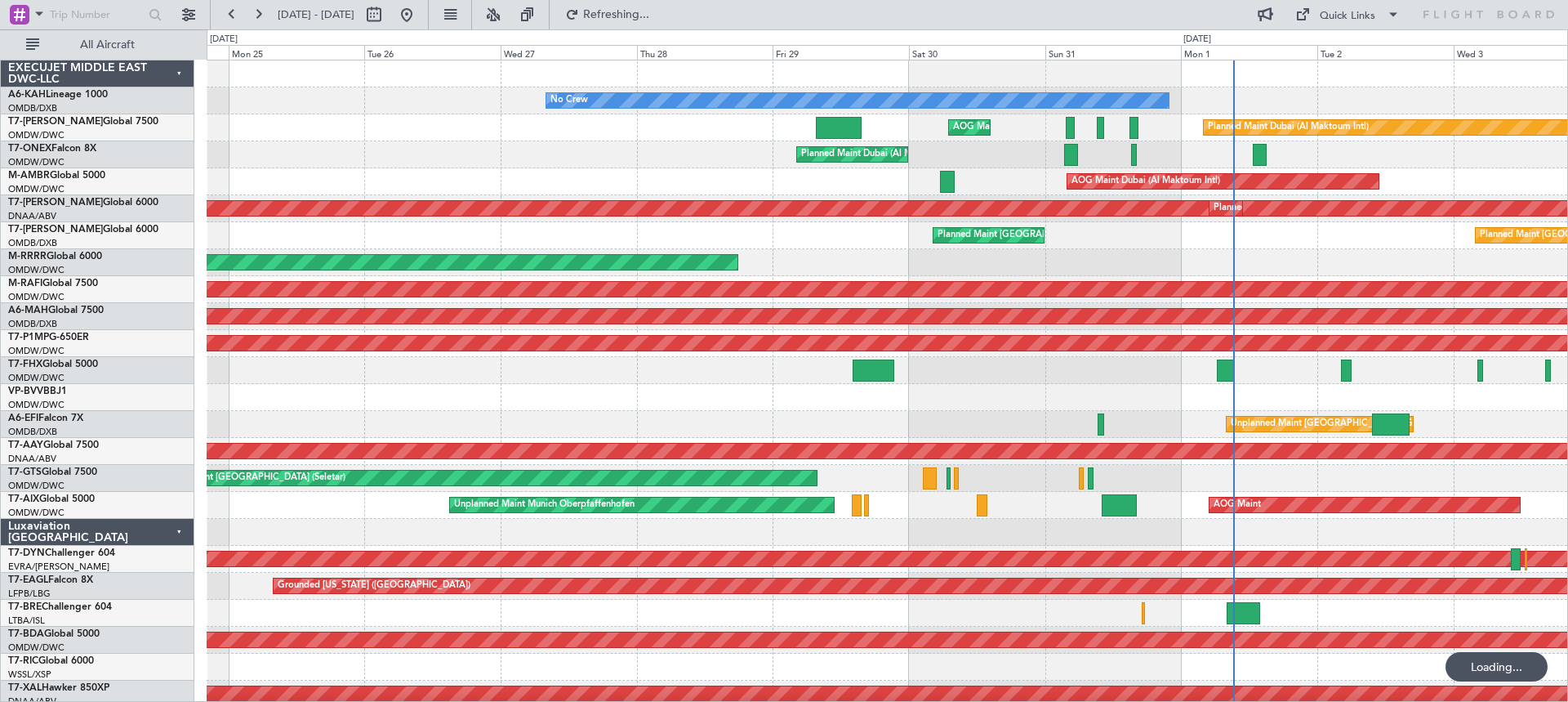
click at [1567, 168] on div "No Crew Planned Maint [GEOGRAPHIC_DATA] (Al Maktoum Intl) AOG Maint [GEOGRAPHIC…" at bounding box center [784, 366] width 1568 height 672
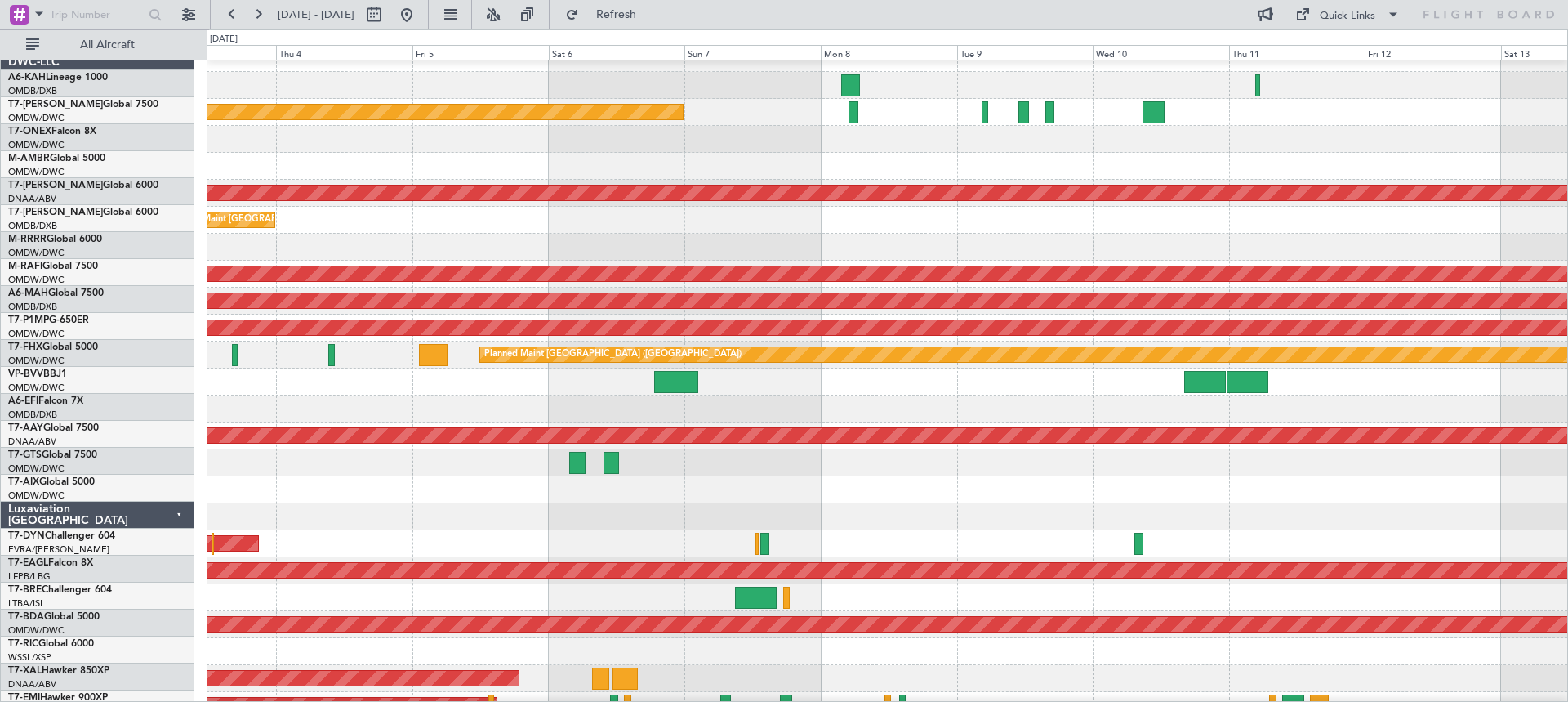
scroll to position [19, 0]
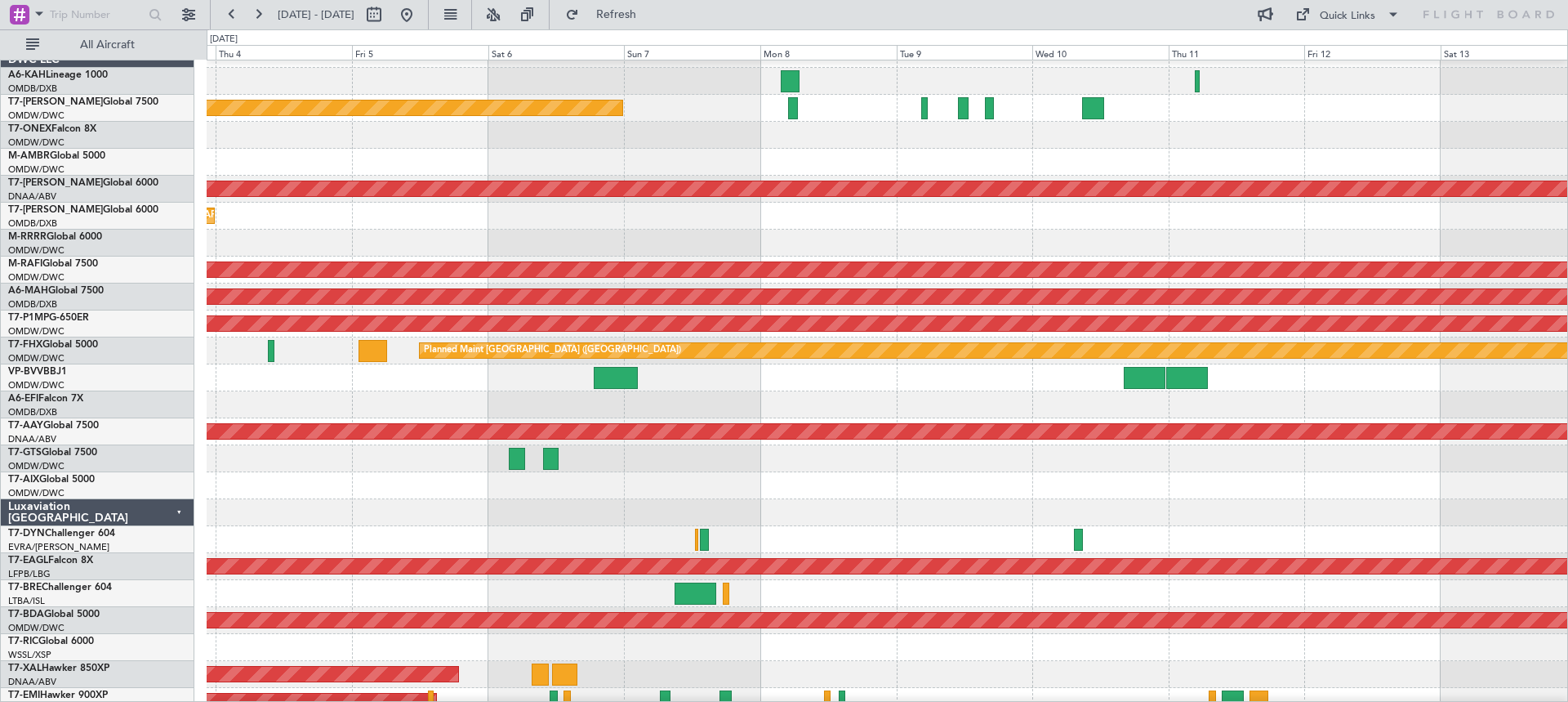
click at [217, 464] on div at bounding box center [887, 458] width 1361 height 27
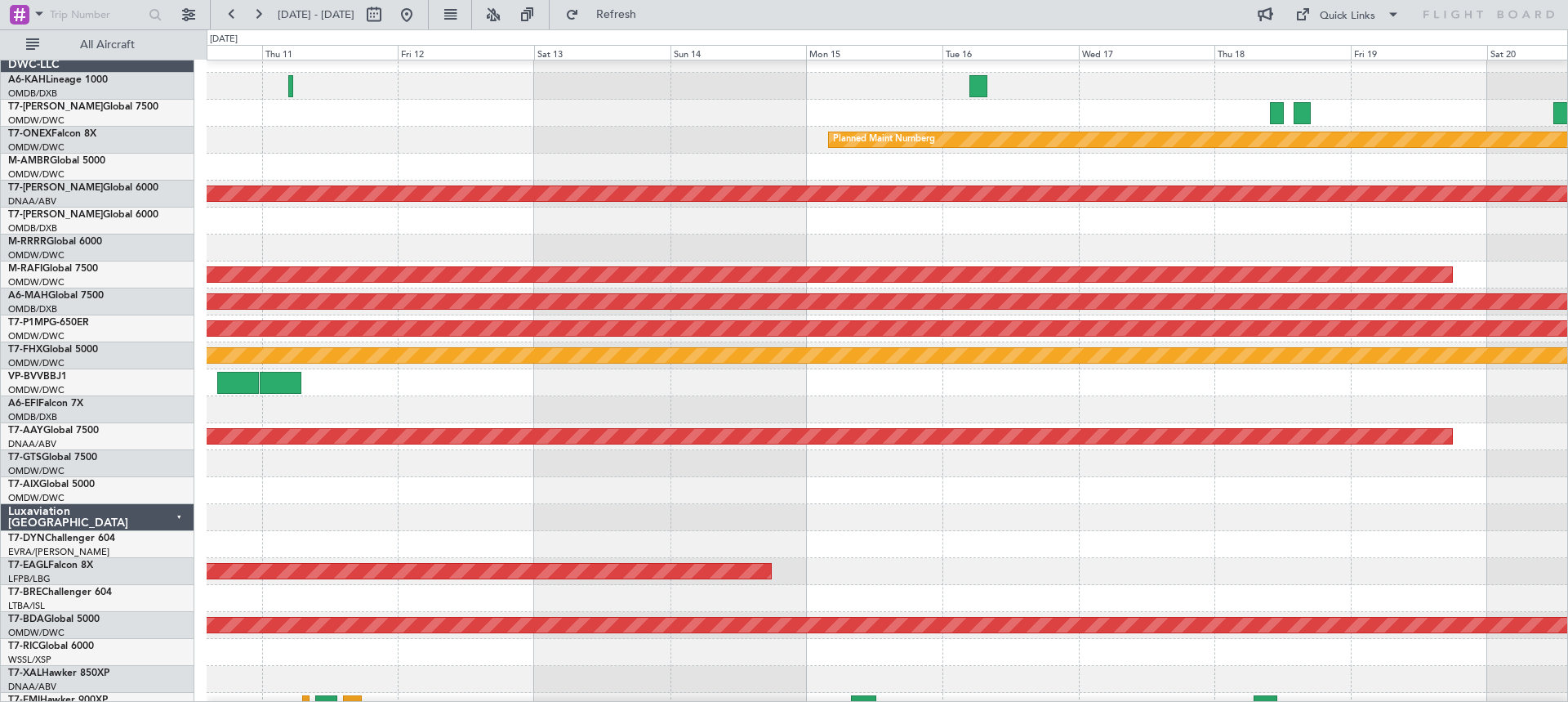
click at [199, 492] on div "Planned Maint Nurnberg Unplanned Maint [GEOGRAPHIC_DATA] (Al Maktoum Intl) Plan…" at bounding box center [784, 366] width 1568 height 672
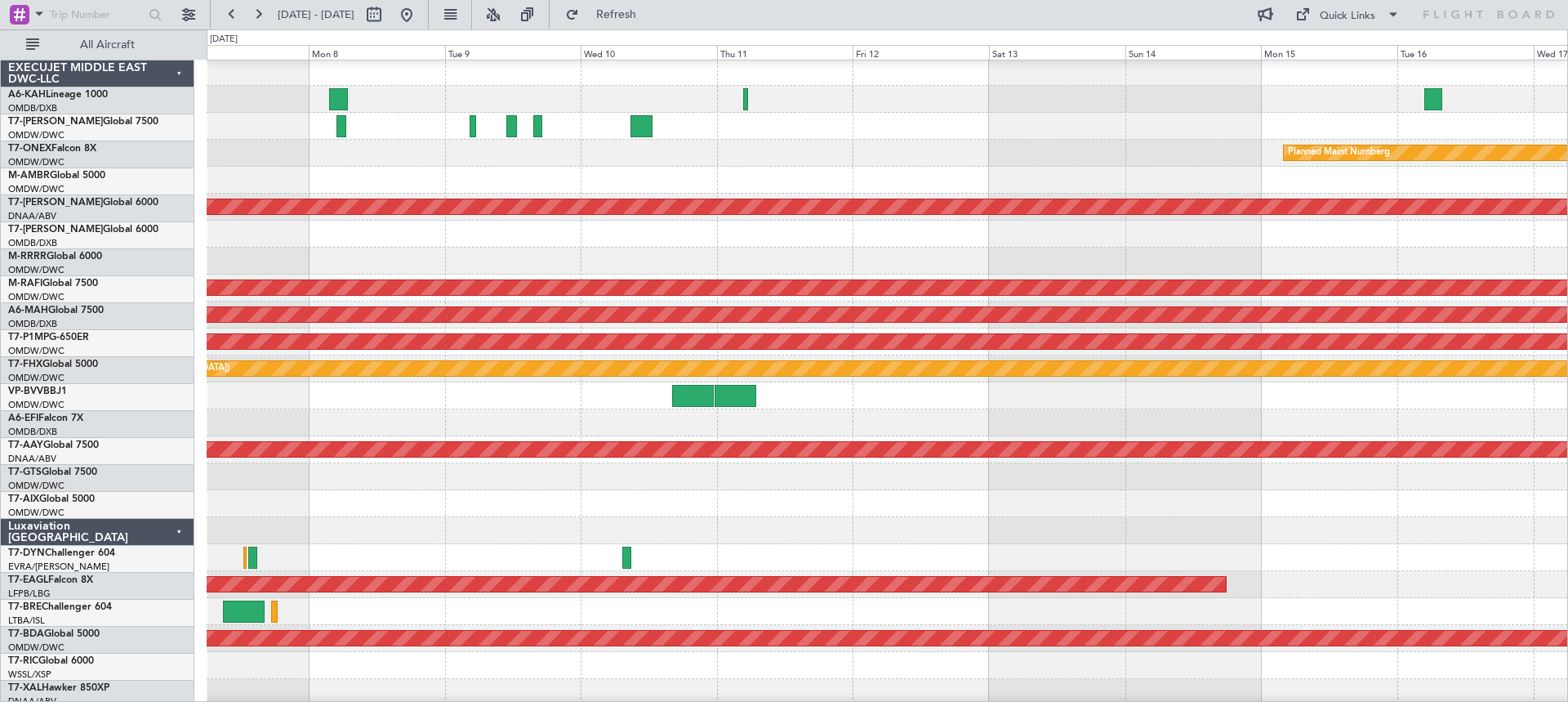
scroll to position [0, 0]
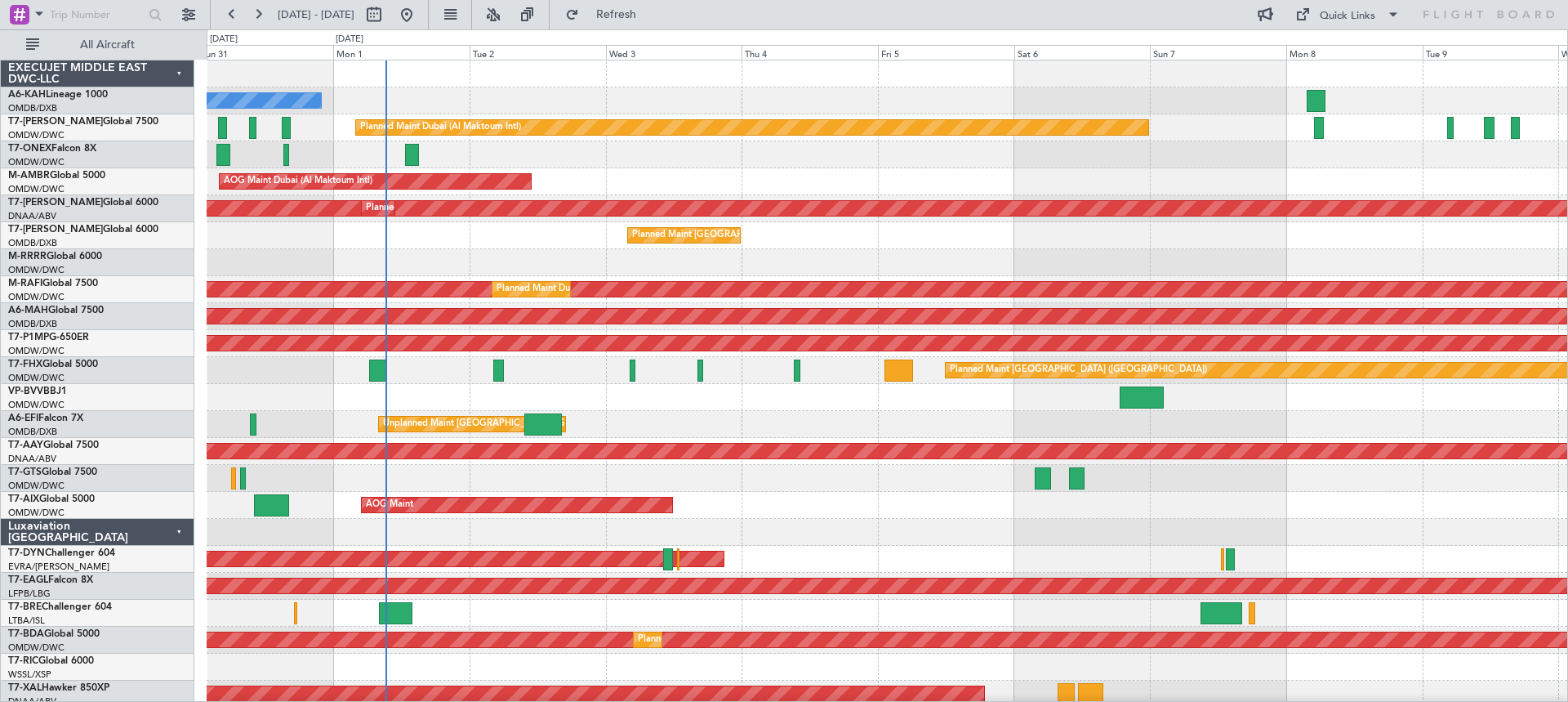
click at [1318, 529] on div "No Crew Planned Maint [GEOGRAPHIC_DATA] (Al Maktoum Intl) AOG Maint [GEOGRAPHIC…" at bounding box center [887, 667] width 1361 height 1213
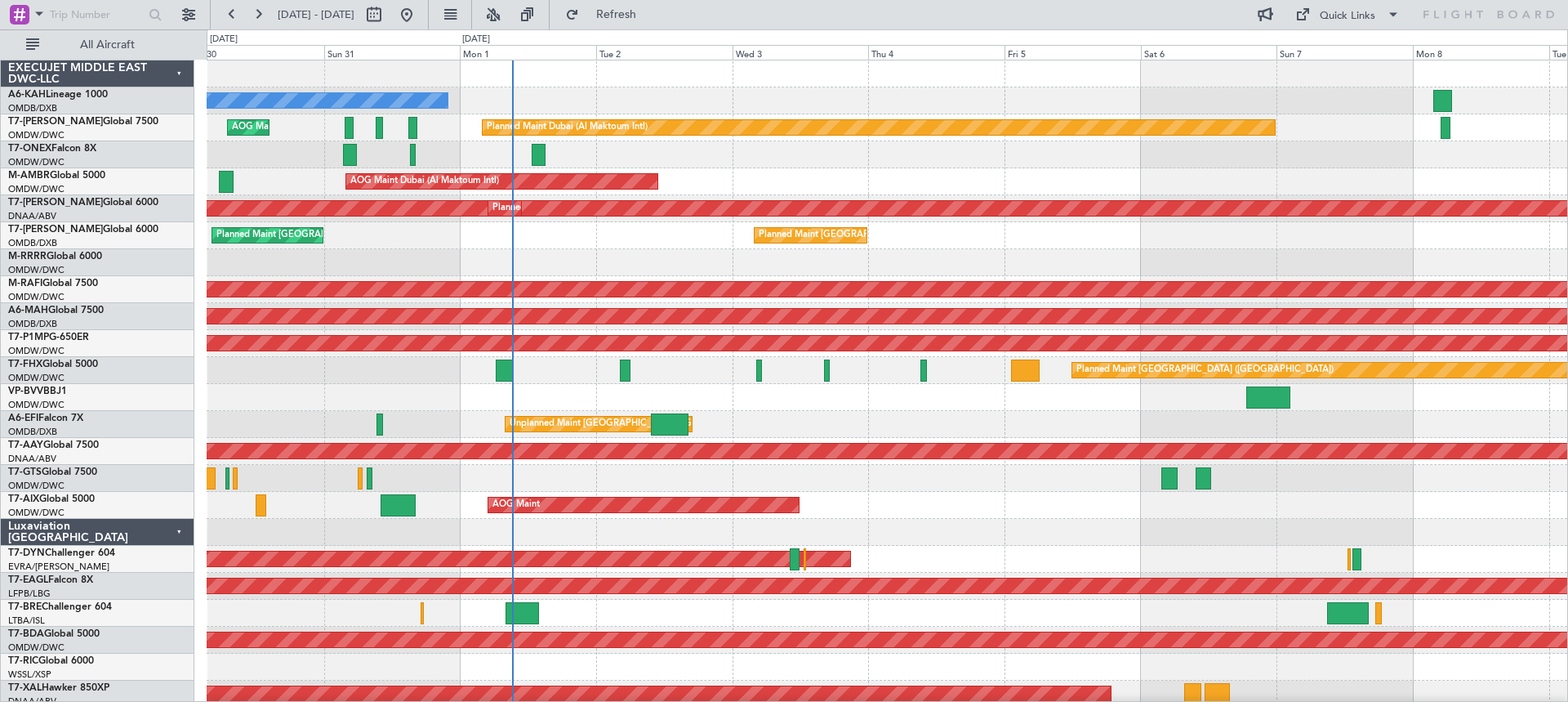
click at [351, 386] on div "No Crew Planned Maint [GEOGRAPHIC_DATA] (Al Maktoum Intl) AOG Maint [GEOGRAPHIC…" at bounding box center [887, 667] width 1361 height 1213
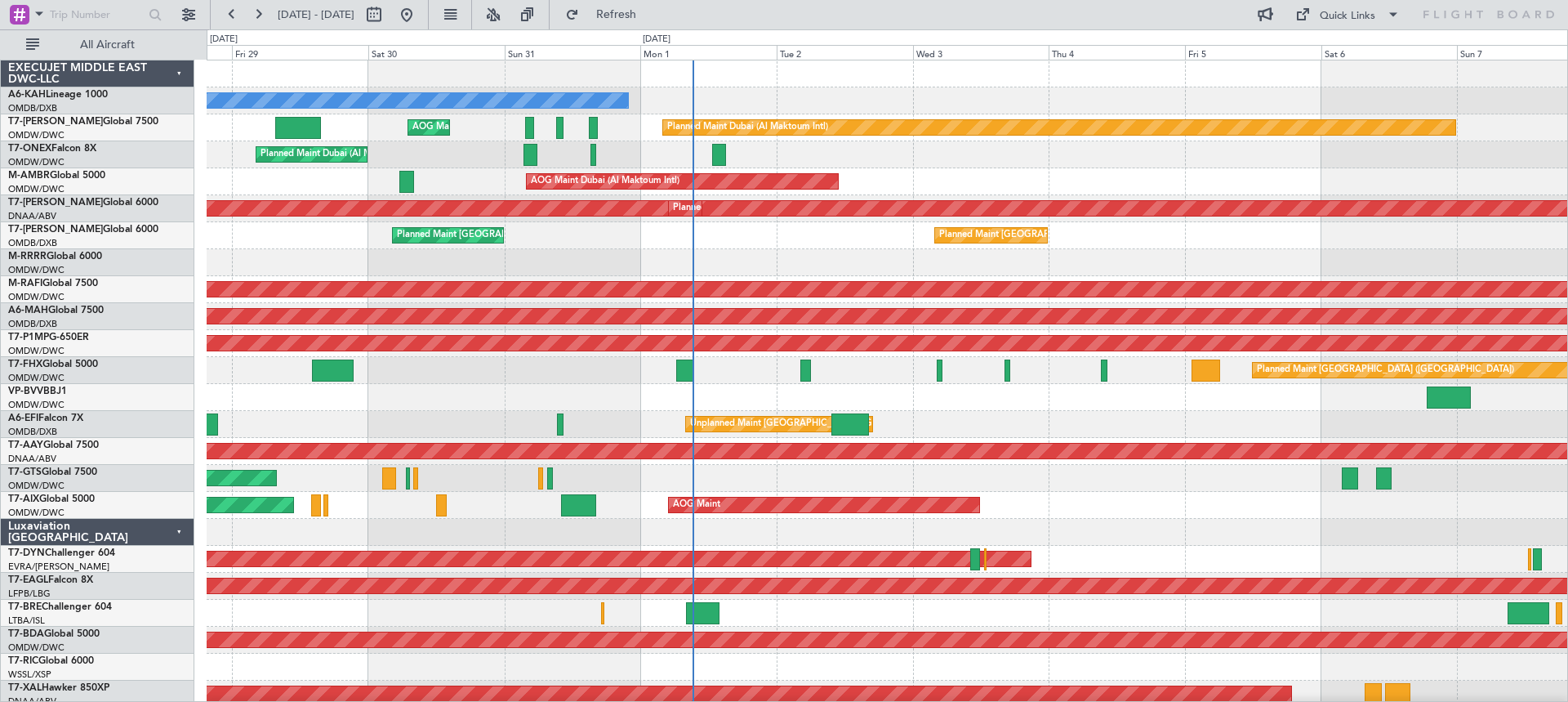
click at [432, 388] on div "No Crew Planned Maint [GEOGRAPHIC_DATA] (Al Maktoum Intl) AOG Maint [GEOGRAPHIC…" at bounding box center [887, 694] width 1361 height 1267
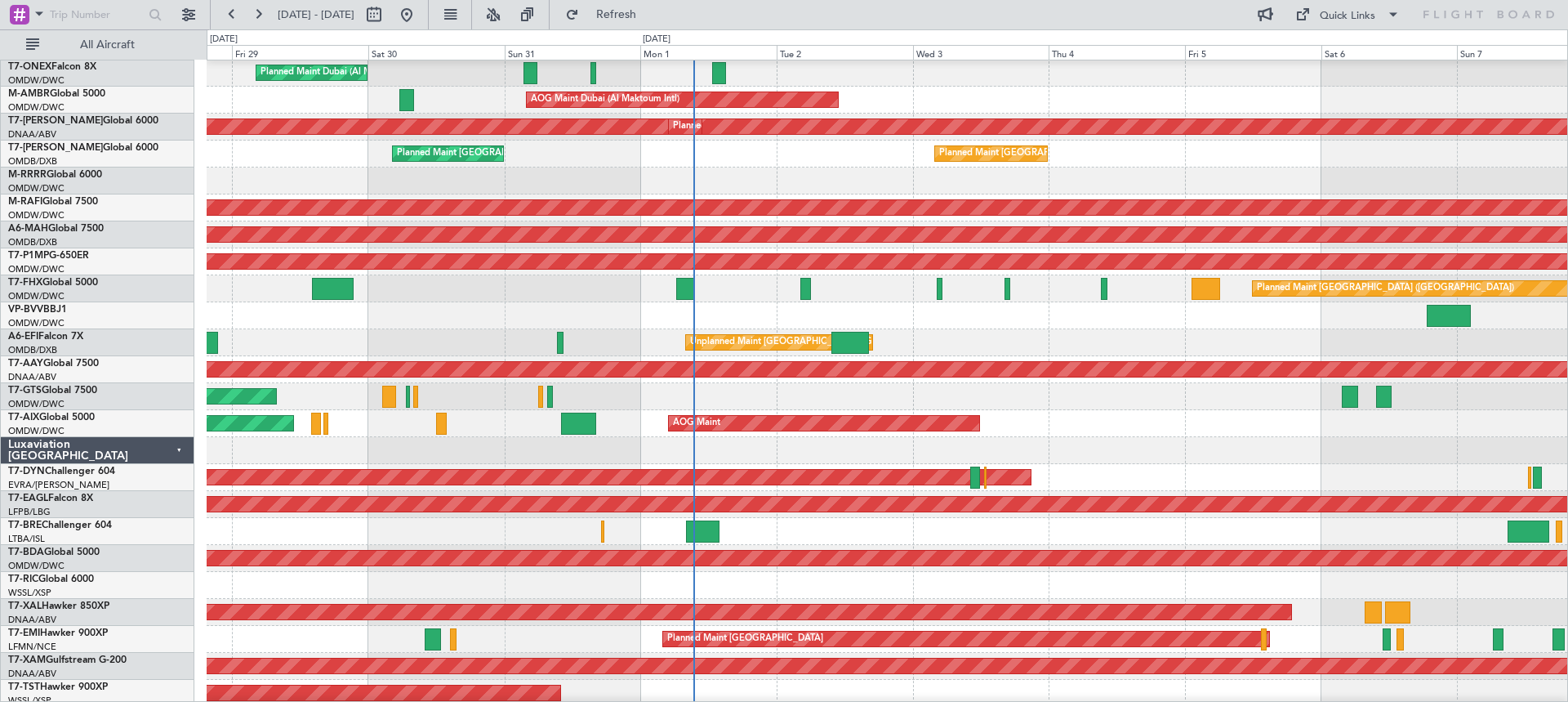
click at [178, 451] on div "Luxaviation [GEOGRAPHIC_DATA]" at bounding box center [97, 450] width 193 height 27
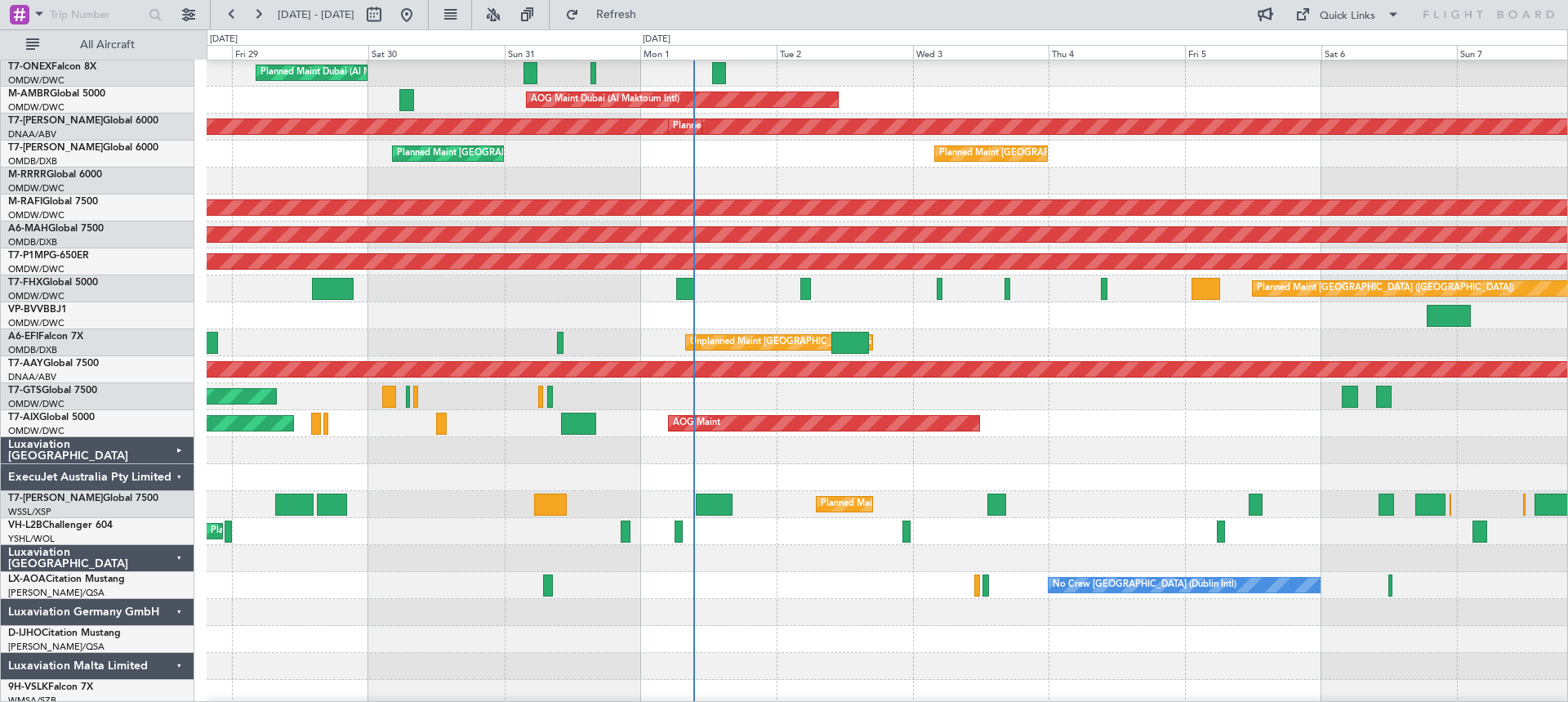
click at [178, 476] on div "ExecuJet Australia Pty Limited" at bounding box center [97, 477] width 193 height 27
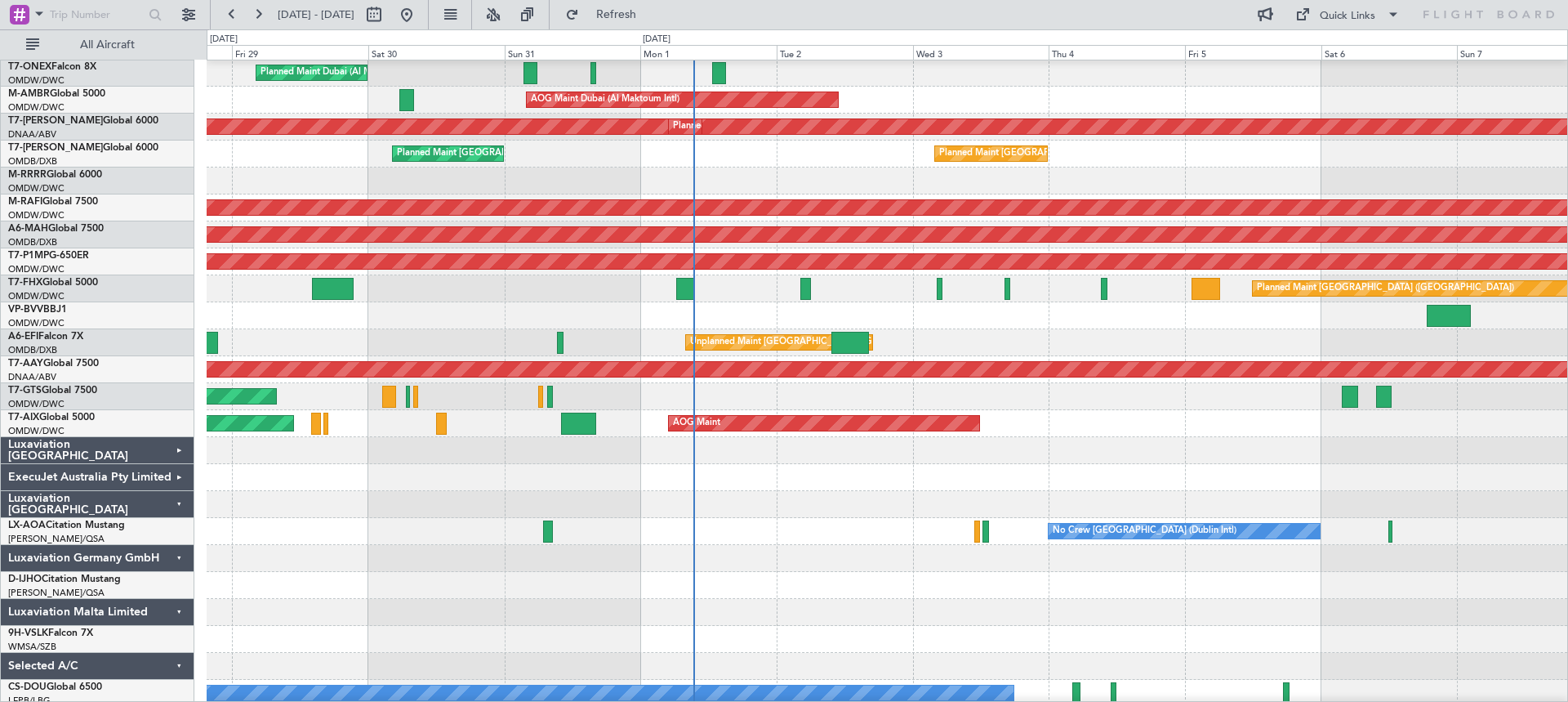
click at [178, 505] on div "Luxaviation [GEOGRAPHIC_DATA]" at bounding box center [97, 504] width 193 height 27
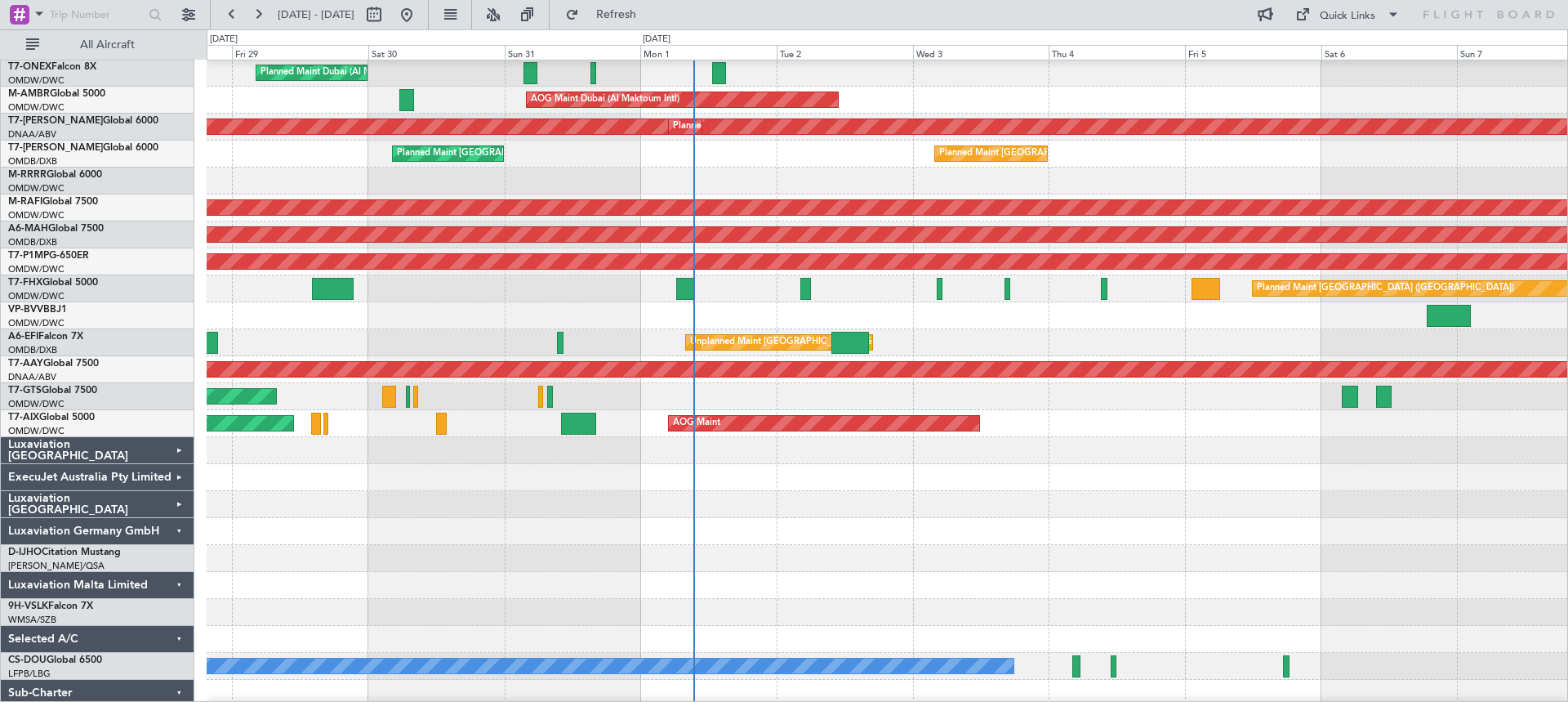
click at [177, 531] on div "Luxaviation Germany GmbH" at bounding box center [97, 531] width 193 height 27
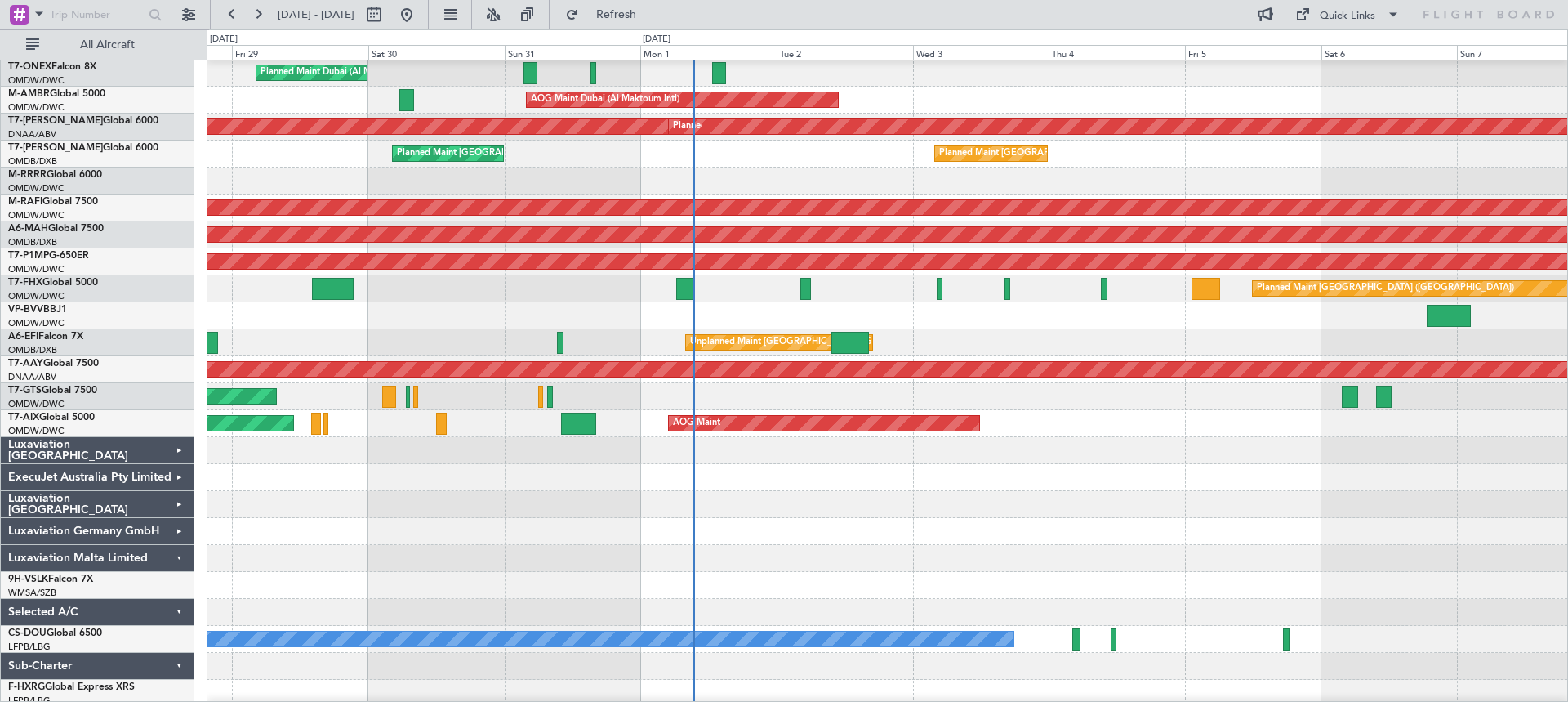
click at [180, 558] on div "Luxaviation Malta Limited" at bounding box center [97, 558] width 193 height 27
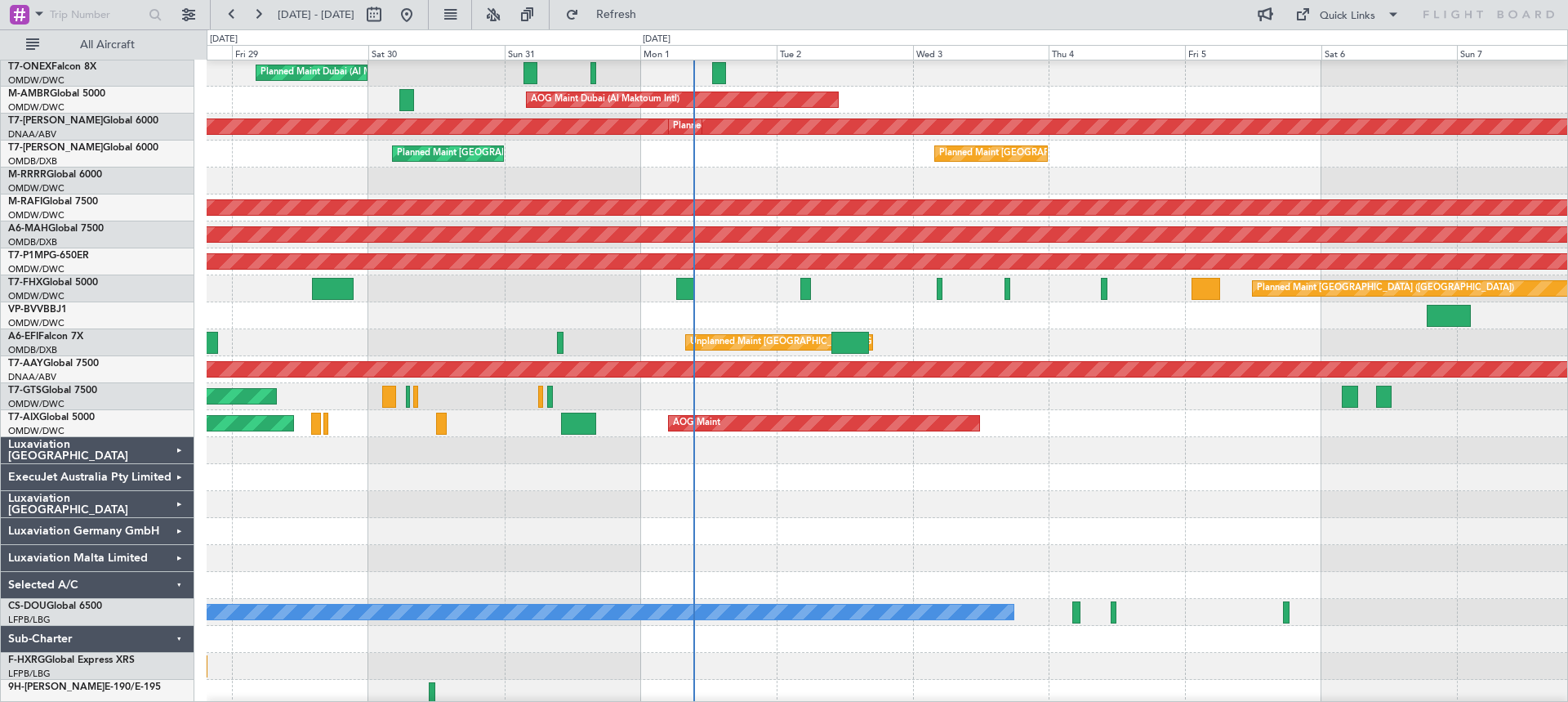
click at [178, 584] on div "Selected A/C" at bounding box center [97, 584] width 193 height 27
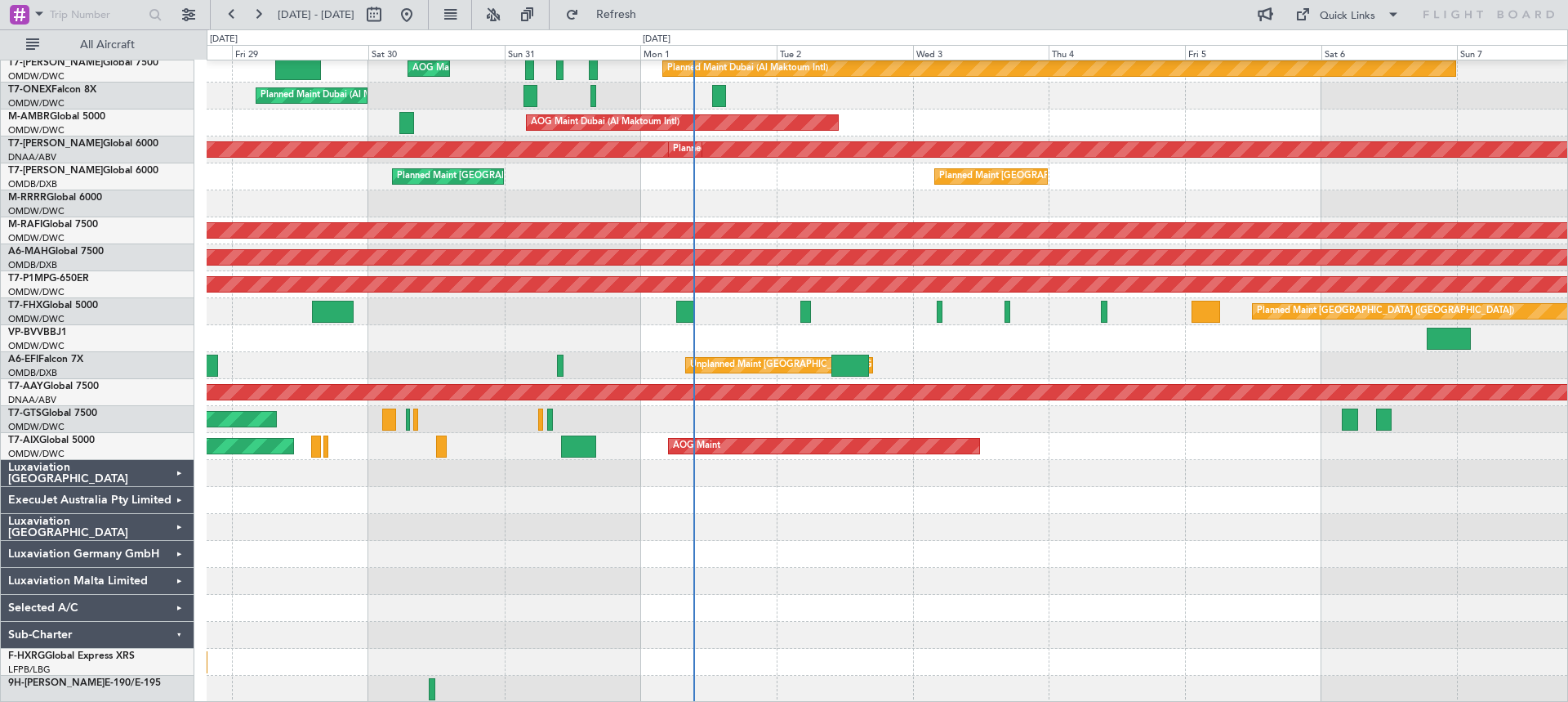
click at [177, 633] on div "Sub-Charter" at bounding box center [97, 634] width 193 height 27
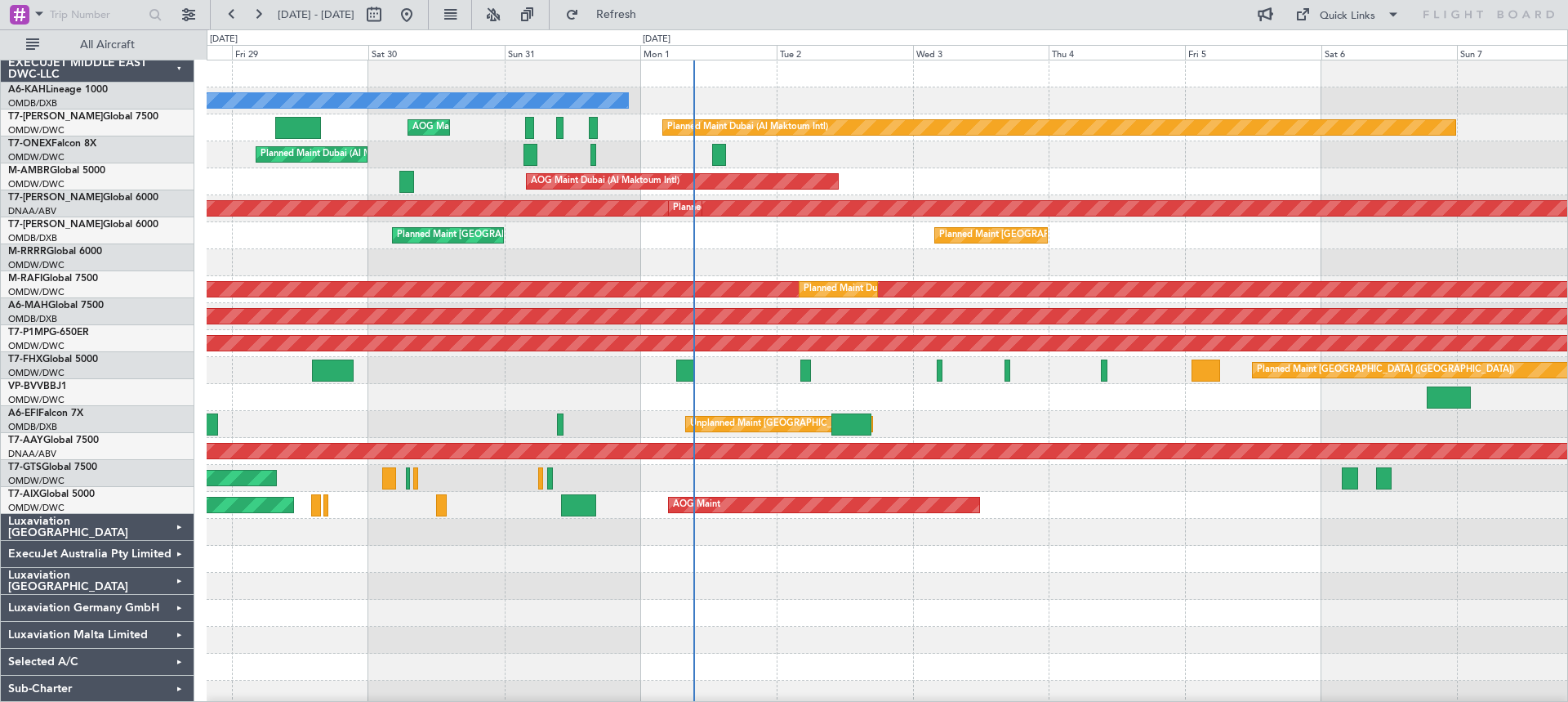
scroll to position [0, 0]
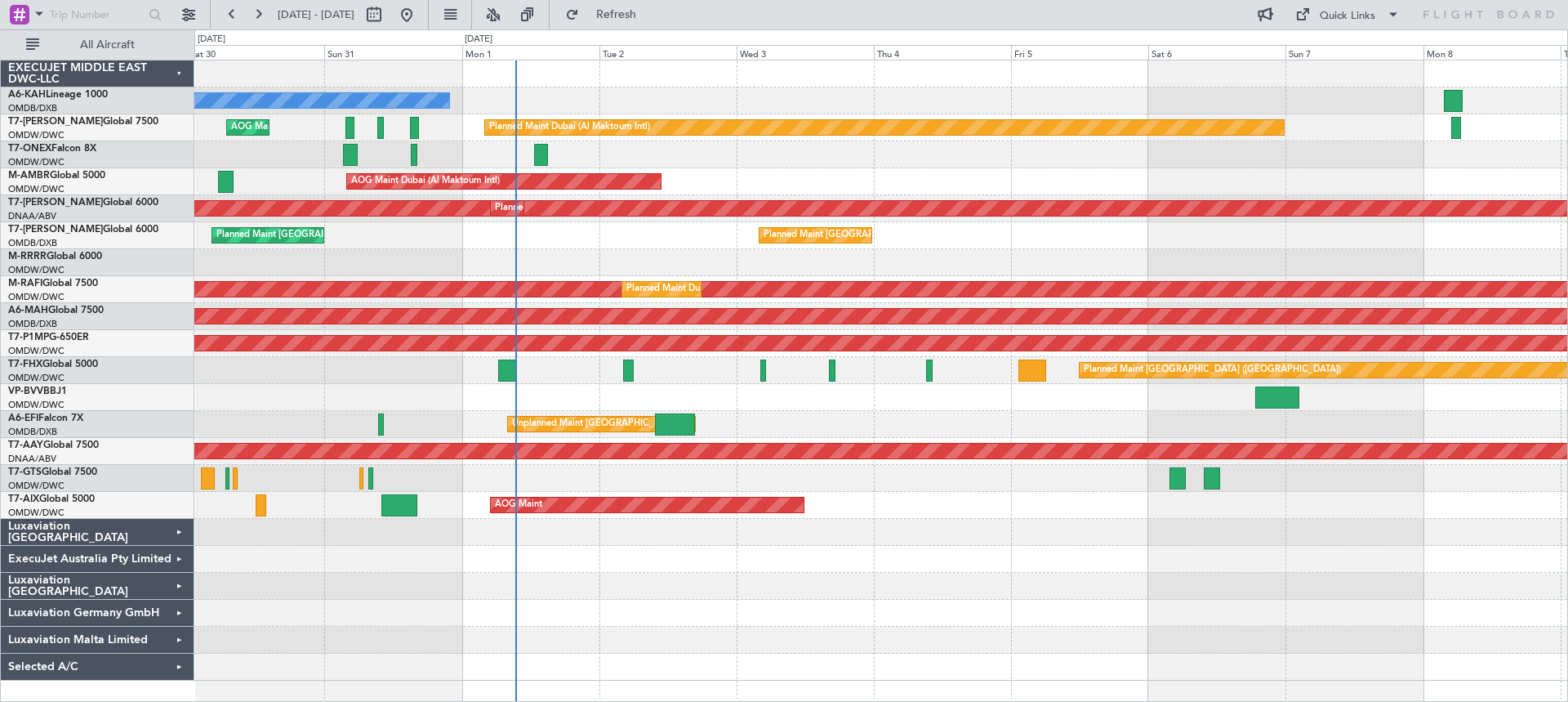
click at [1319, 528] on div "No Crew Planned Maint [GEOGRAPHIC_DATA] (Al Maktoum Intl) AOG Maint [GEOGRAPHIC…" at bounding box center [880, 370] width 1373 height 620
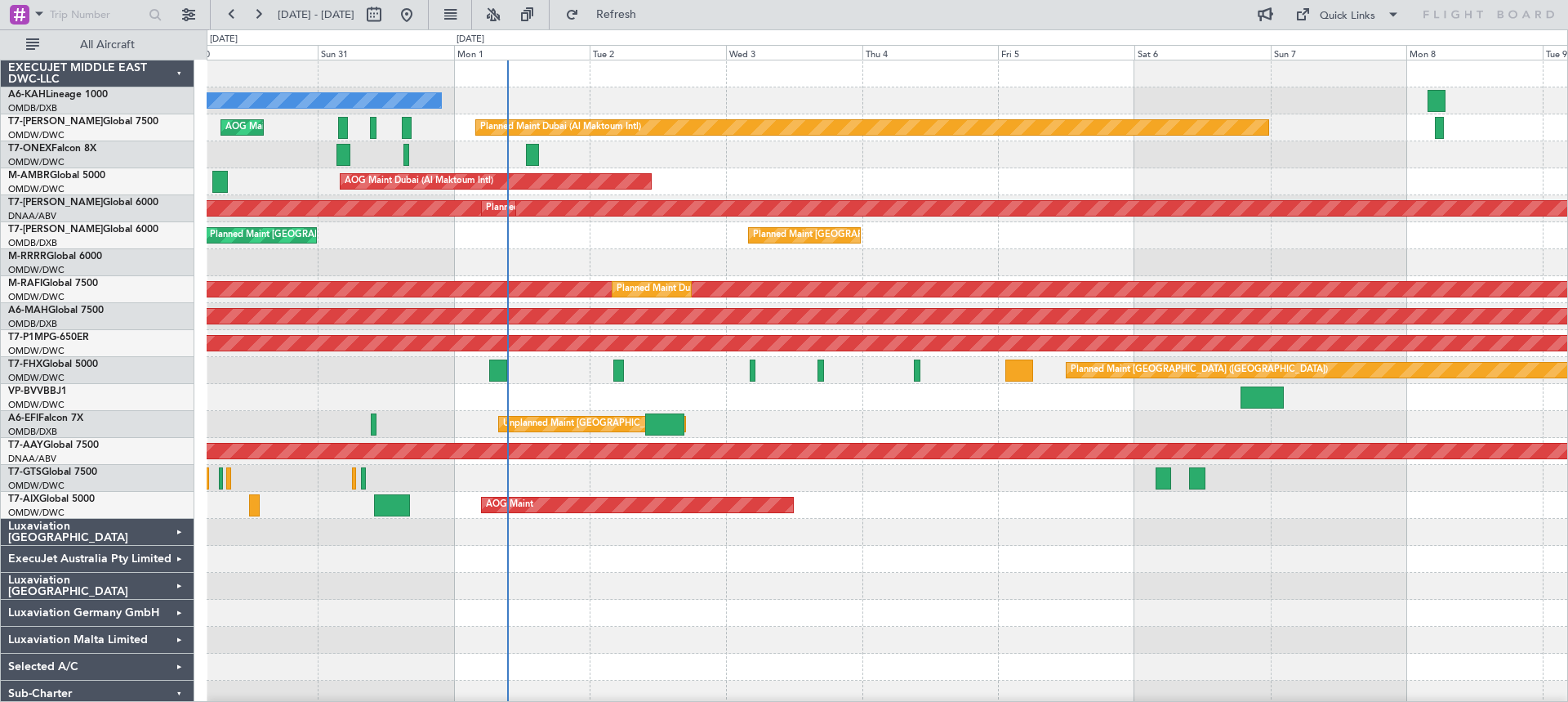
click at [1152, 585] on div "No Crew Planned Maint [GEOGRAPHIC_DATA] (Al Maktoum Intl) AOG Maint [GEOGRAPHIC…" at bounding box center [887, 397] width 1361 height 674
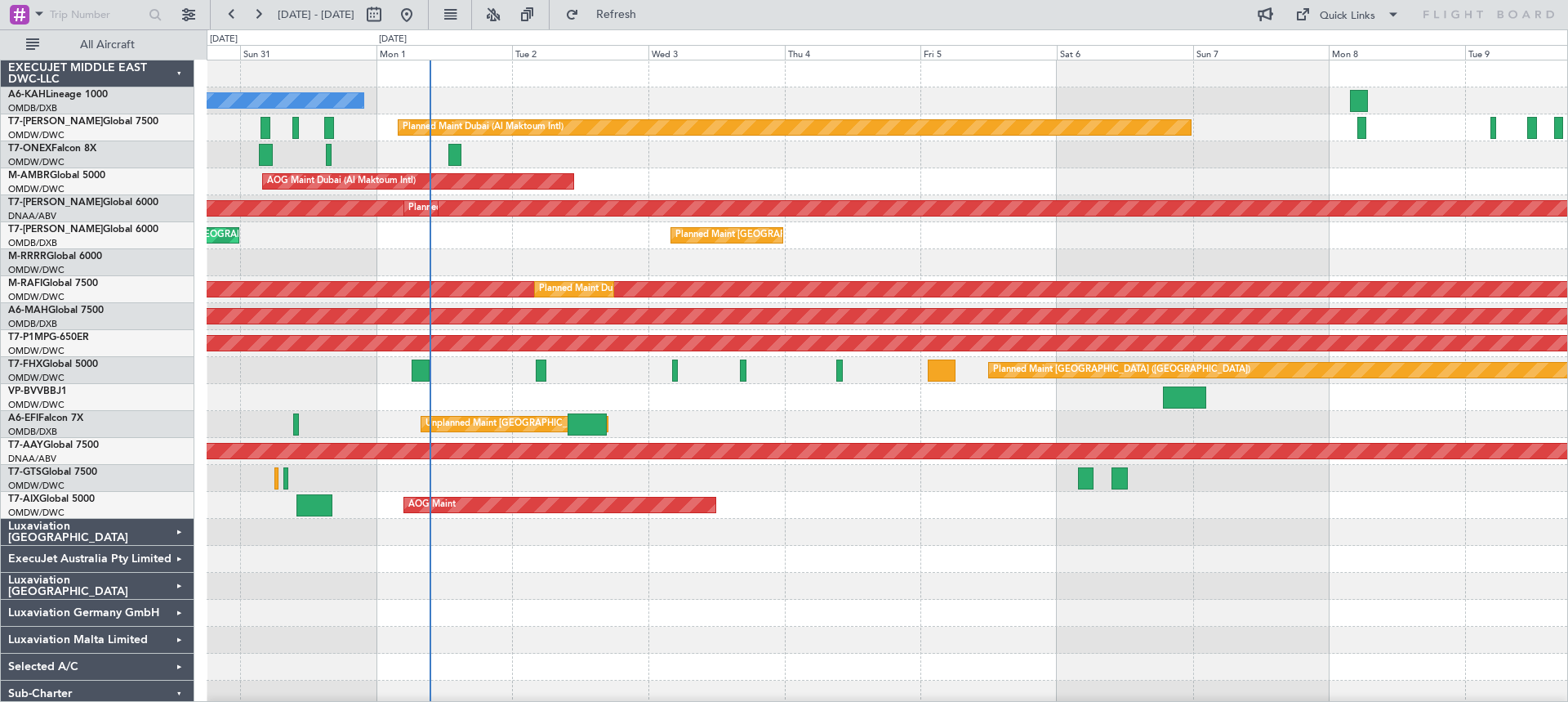
click at [902, 624] on div "No Crew Planned Maint [GEOGRAPHIC_DATA] (Al Maktoum Intl) AOG Maint [GEOGRAPHIC…" at bounding box center [887, 397] width 1361 height 674
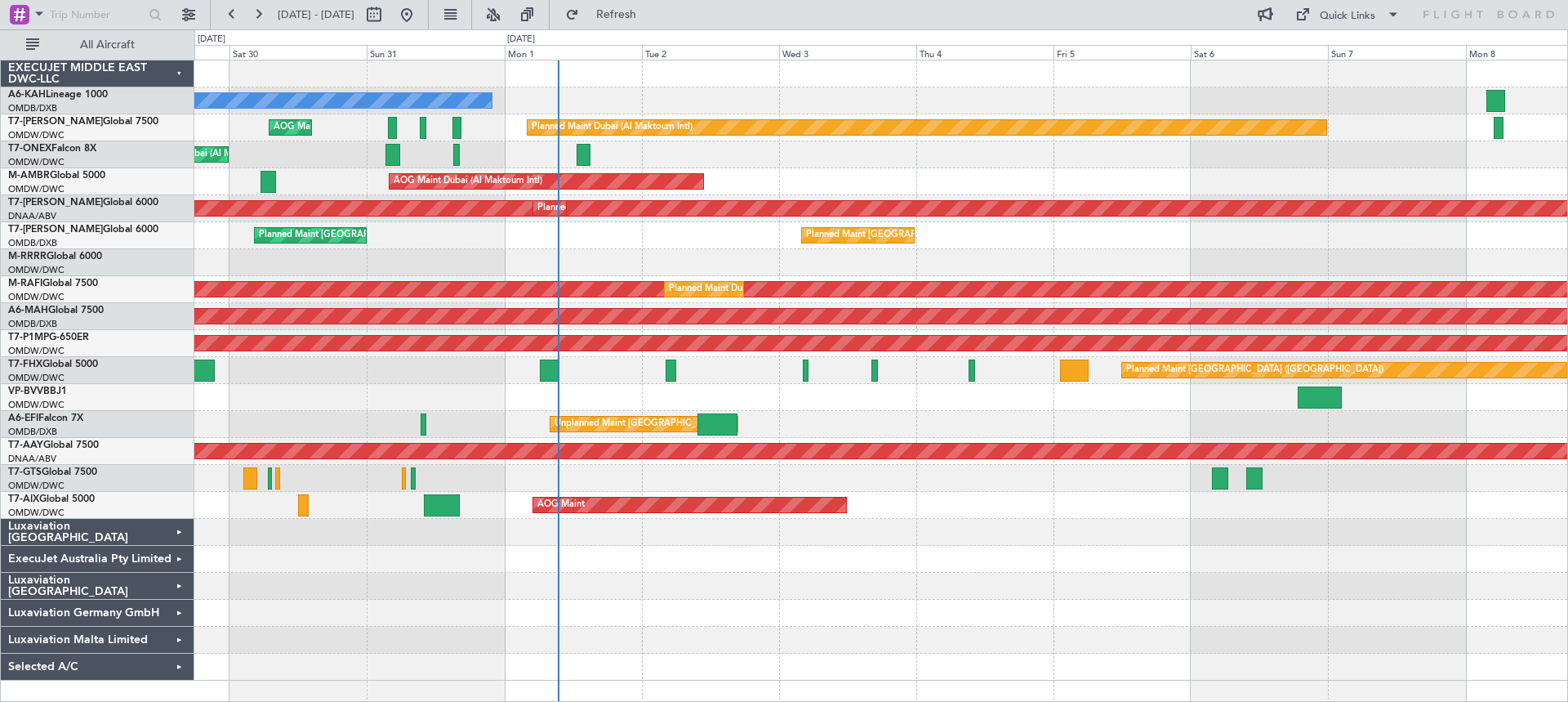
click at [668, 273] on div "No Crew Planned Maint [GEOGRAPHIC_DATA] (Al Maktoum Intl) AOG Maint [GEOGRAPHIC…" at bounding box center [880, 370] width 1373 height 620
